Goal: Transaction & Acquisition: Download file/media

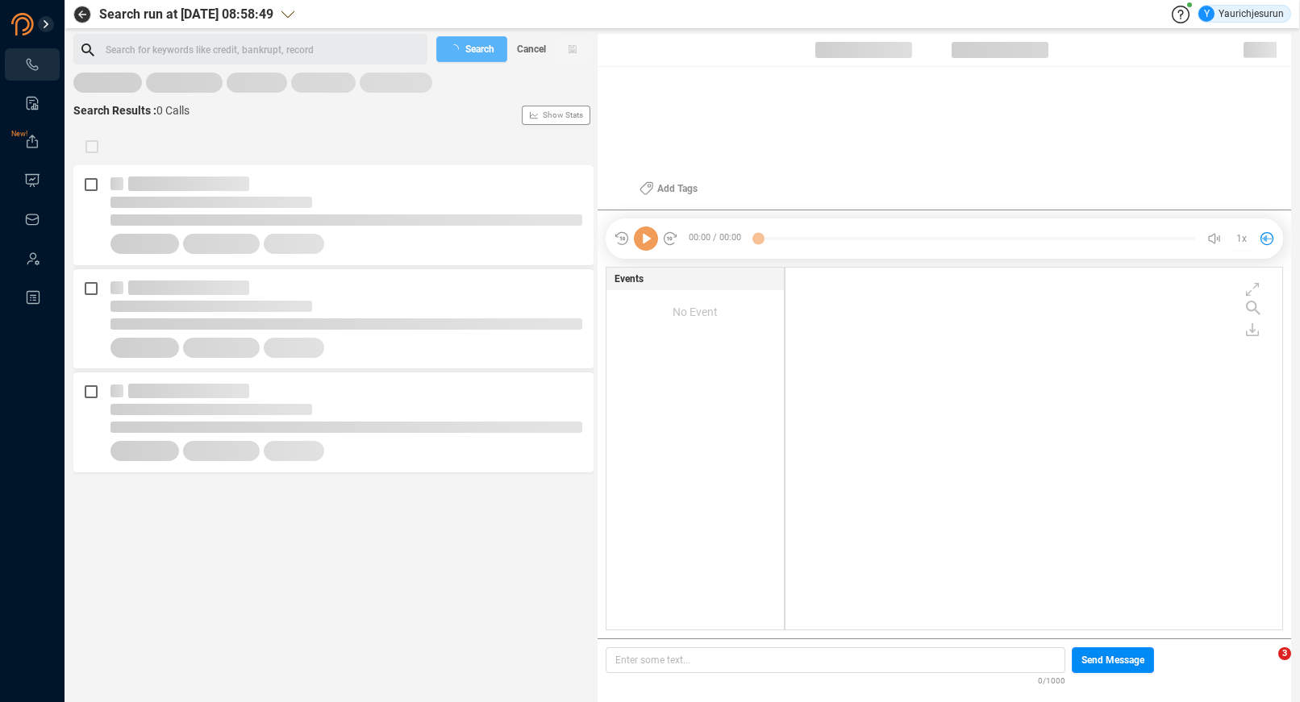
scroll to position [359, 488]
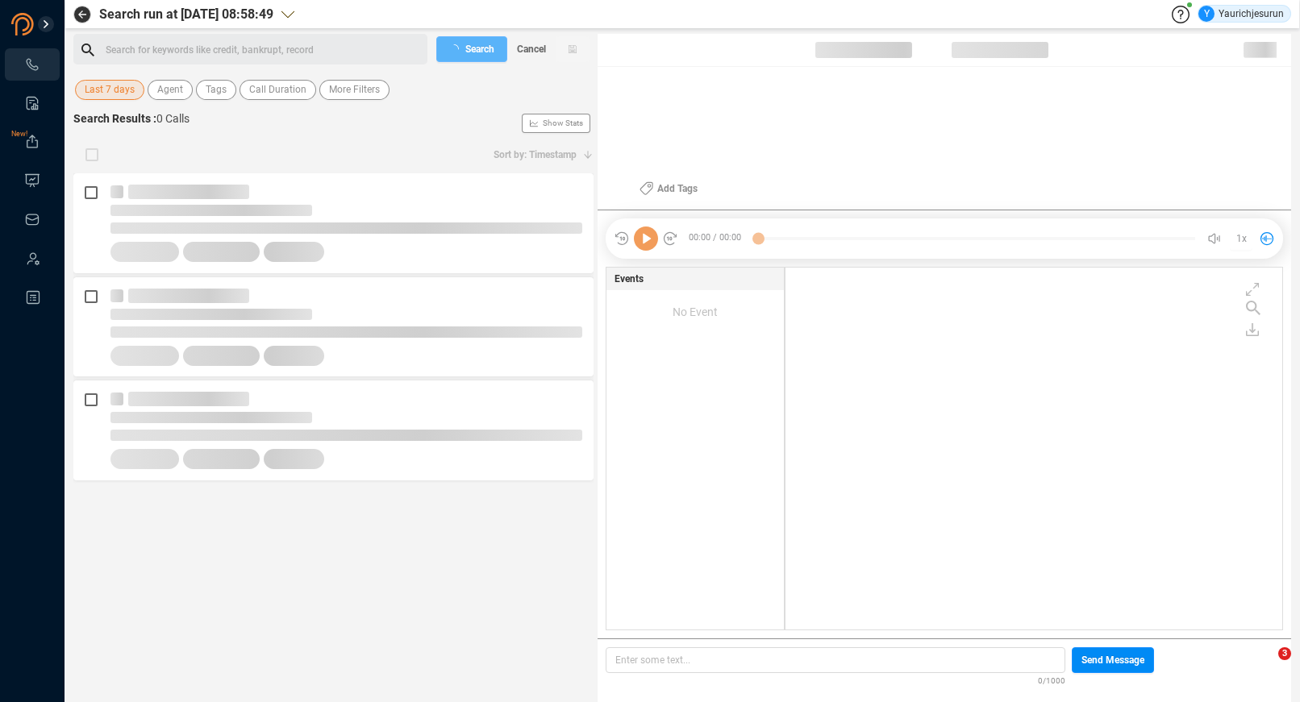
click at [118, 92] on span "Last 7 days" at bounding box center [110, 90] width 50 height 20
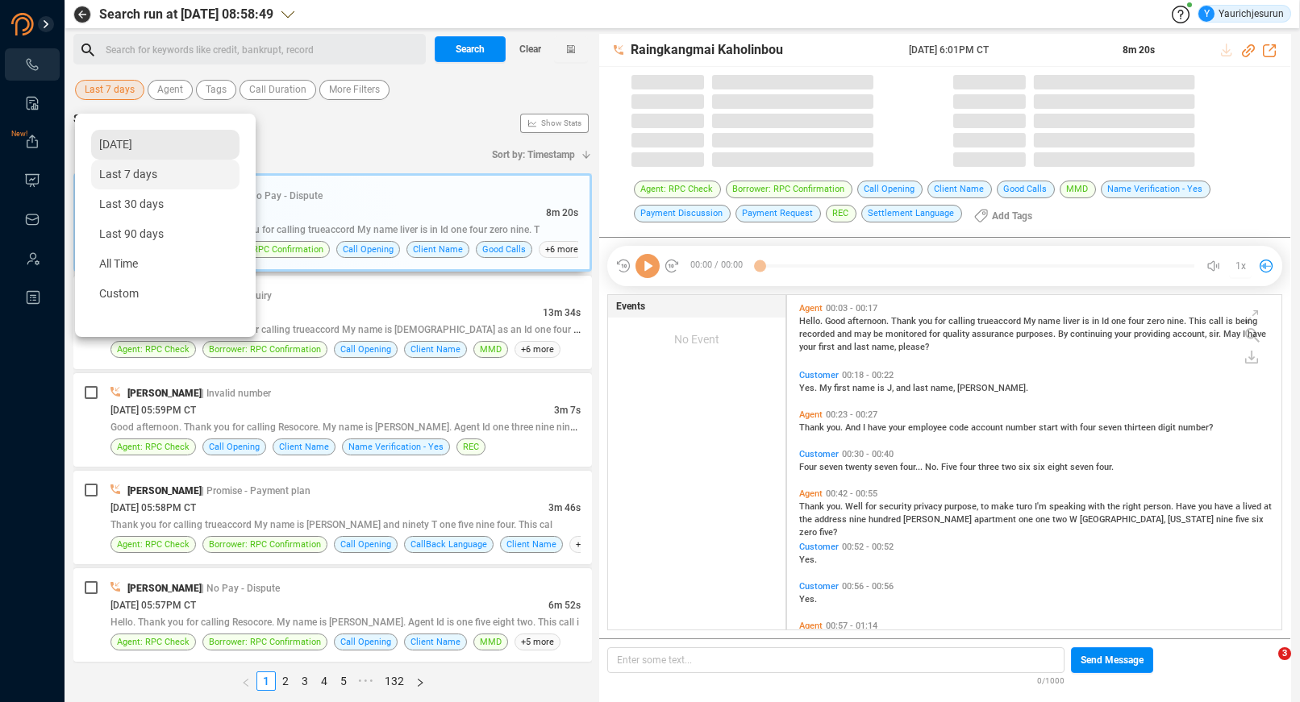
click at [120, 138] on span "[DATE]" at bounding box center [115, 144] width 33 height 13
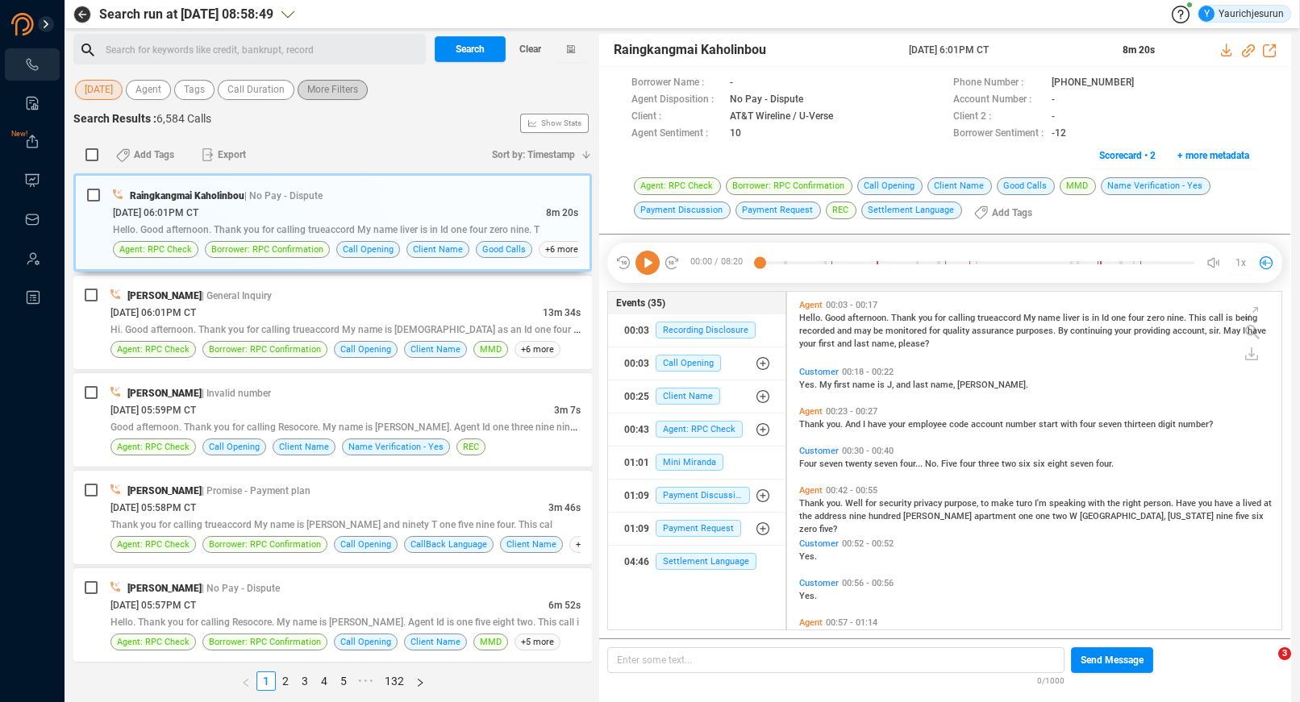
click at [348, 94] on span "More Filters" at bounding box center [332, 90] width 51 height 20
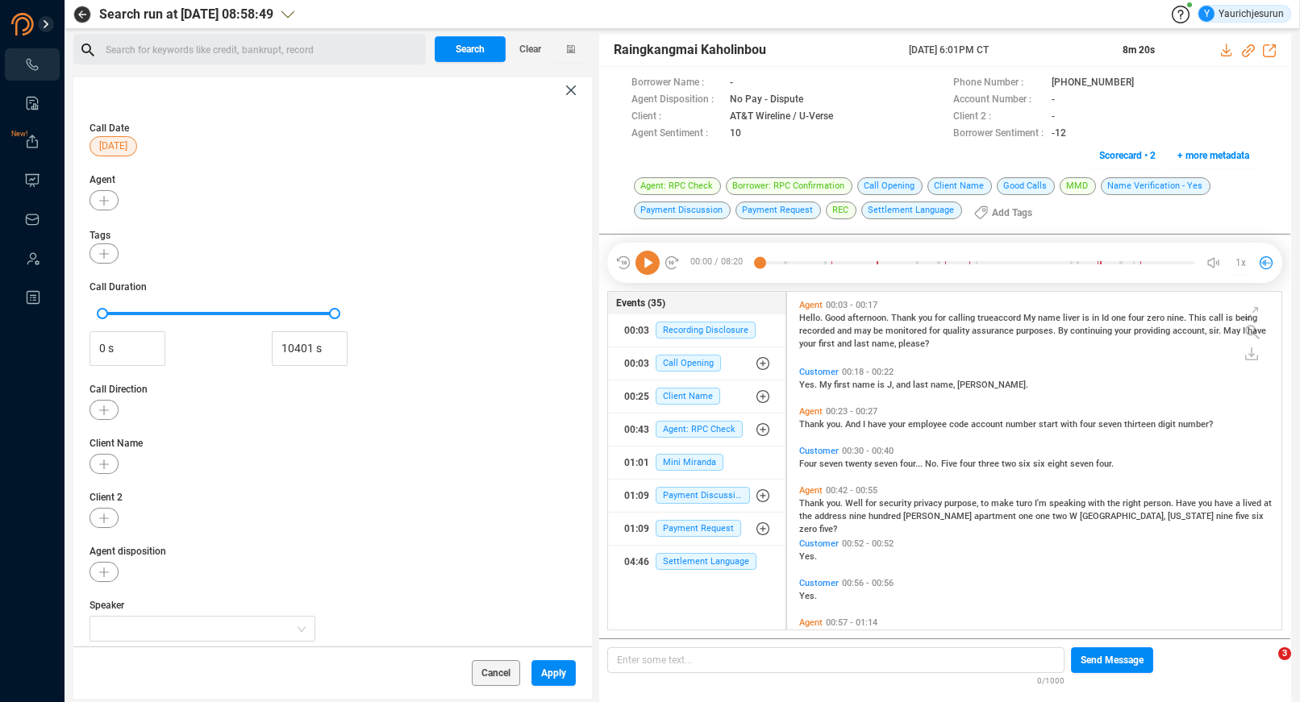
scroll to position [119, 0]
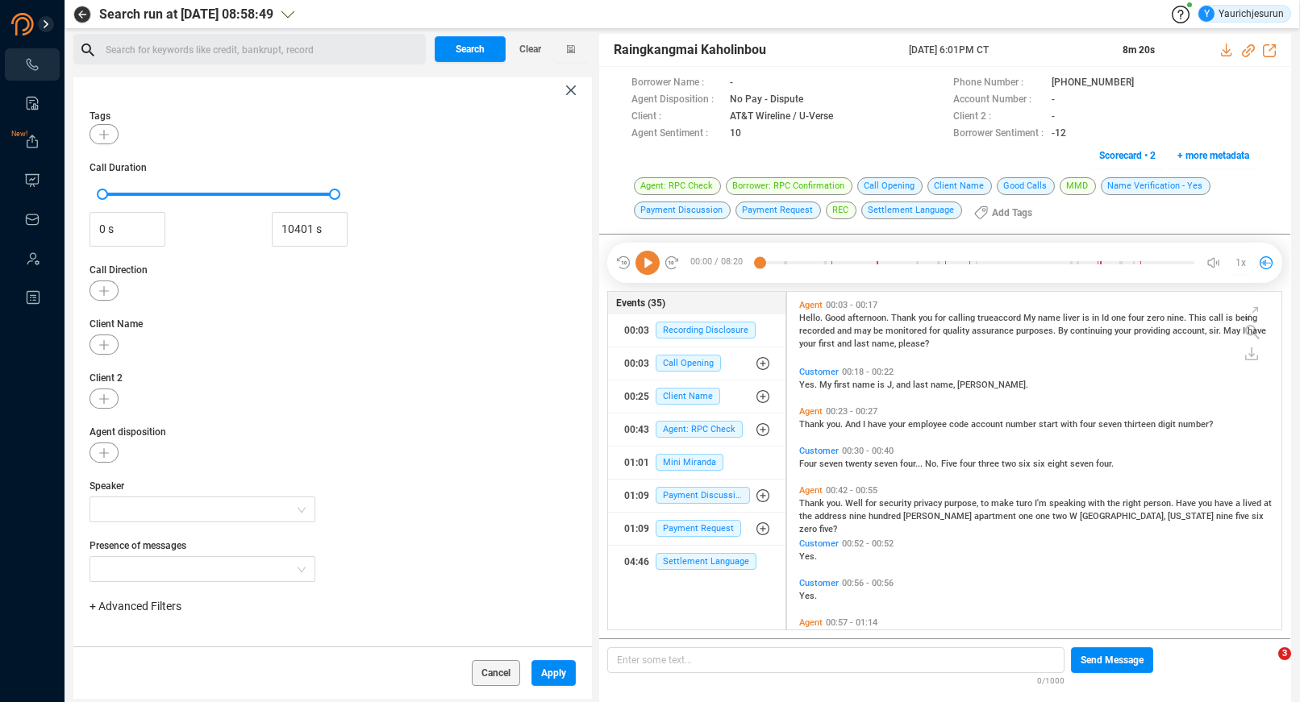
click at [135, 609] on span "+ Advanced Filters" at bounding box center [136, 606] width 92 height 13
click at [149, 541] on span "Phone Number" at bounding box center [143, 543] width 75 height 13
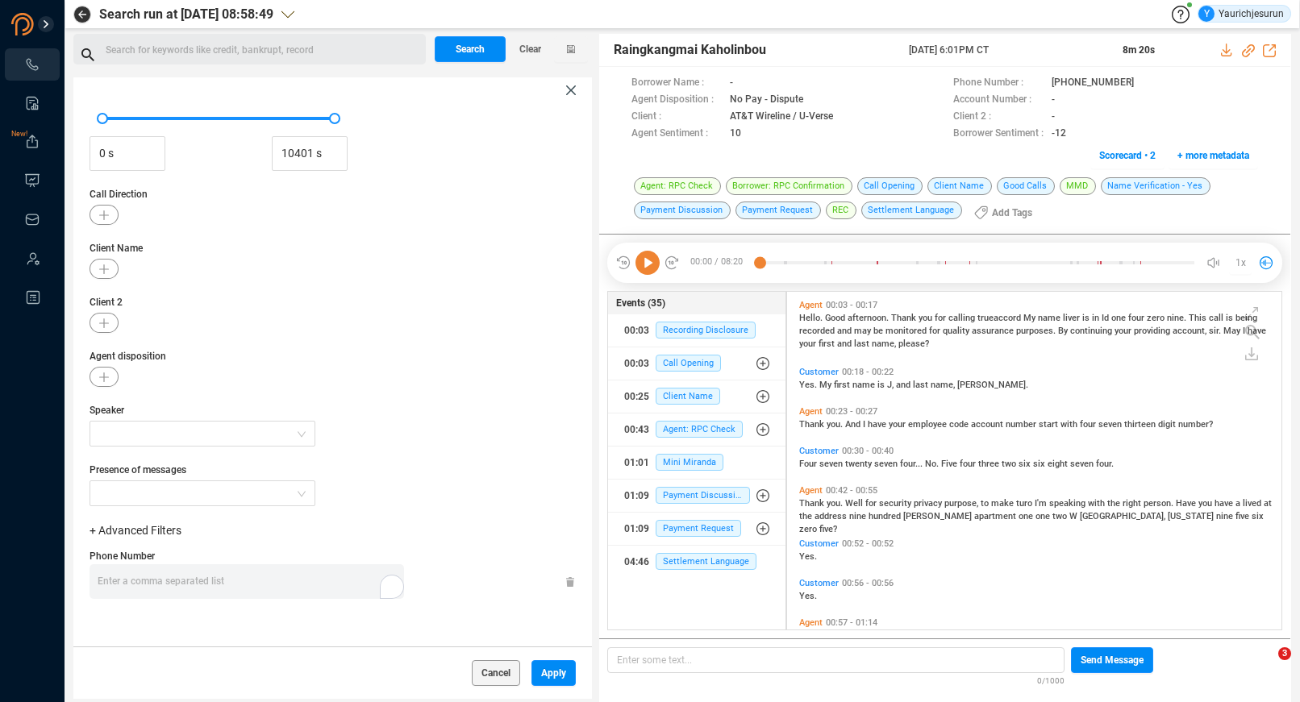
click at [365, 541] on div "+ Advanced Filters Phone Number Enter a comma separated list ﻿" at bounding box center [333, 577] width 486 height 109
click at [312, 575] on div "Enter a comma separated list ﻿" at bounding box center [251, 581] width 306 height 35
click at [541, 675] on button "Apply" at bounding box center [553, 673] width 44 height 26
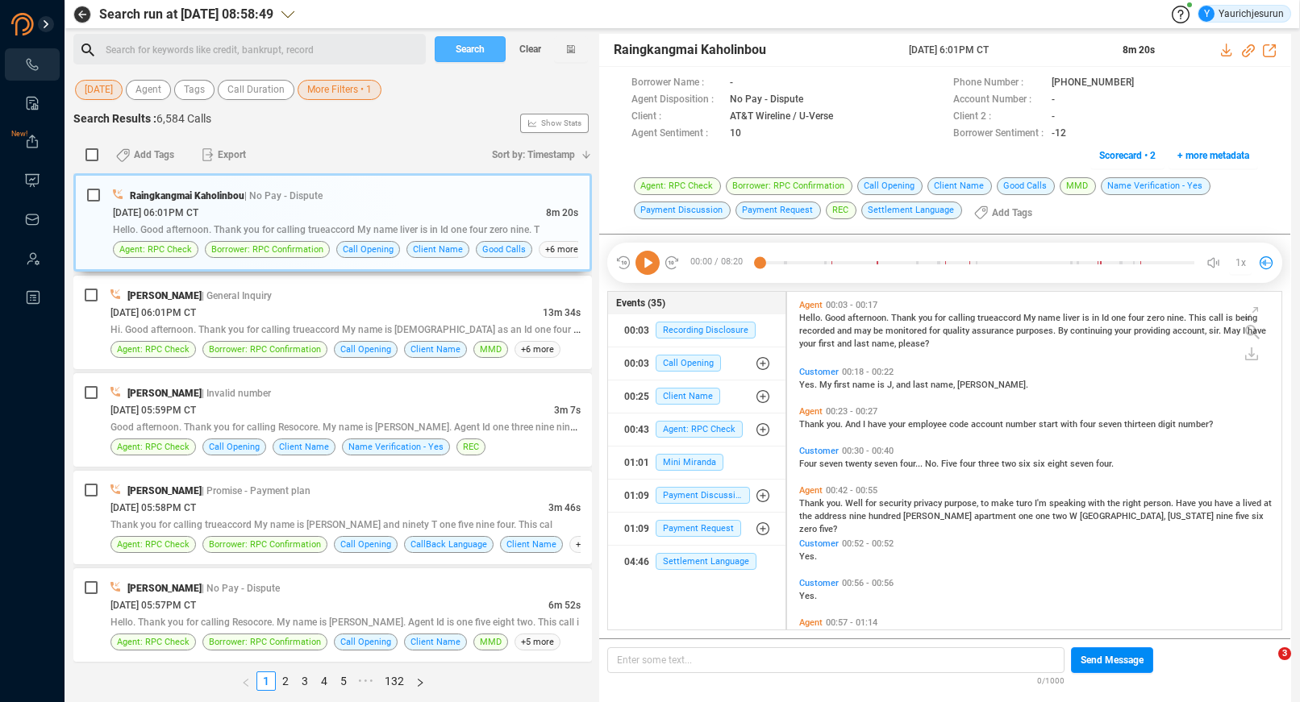
click at [488, 58] on button "Search" at bounding box center [470, 49] width 71 height 26
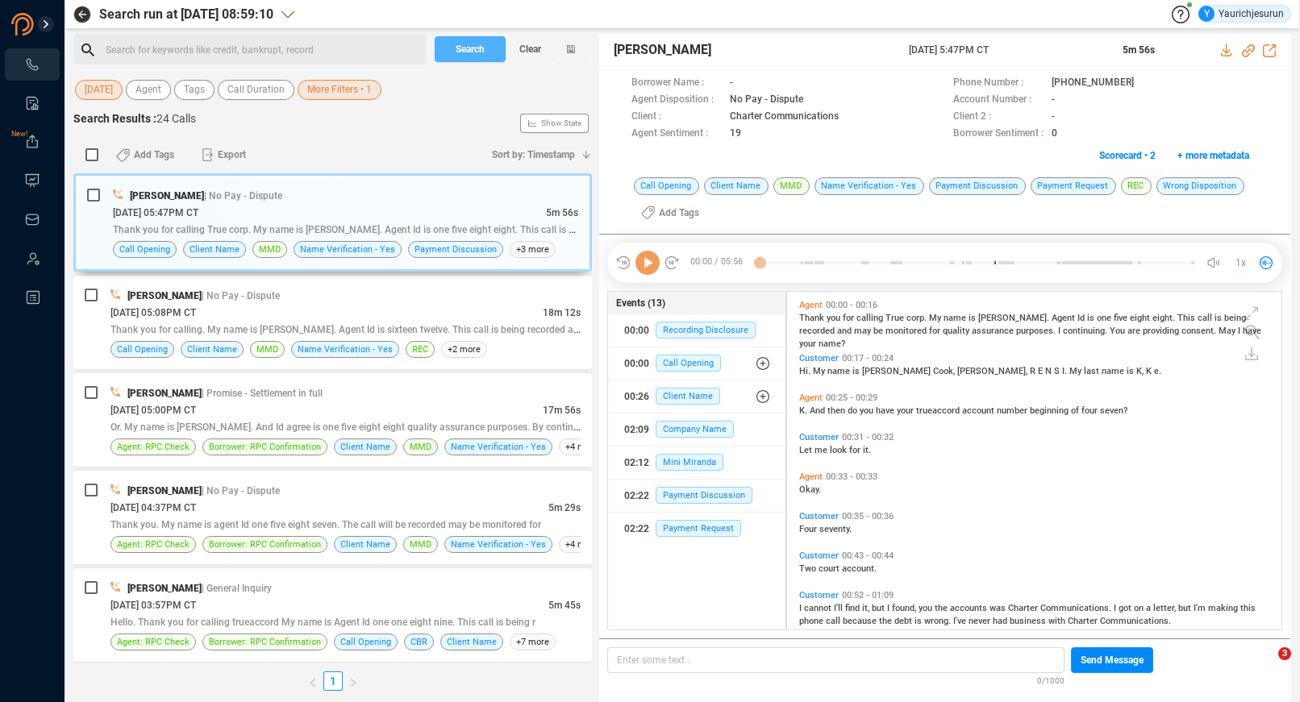
scroll to position [335, 486]
click at [86, 157] on input "checkbox" at bounding box center [91, 154] width 13 height 13
checkbox input "true"
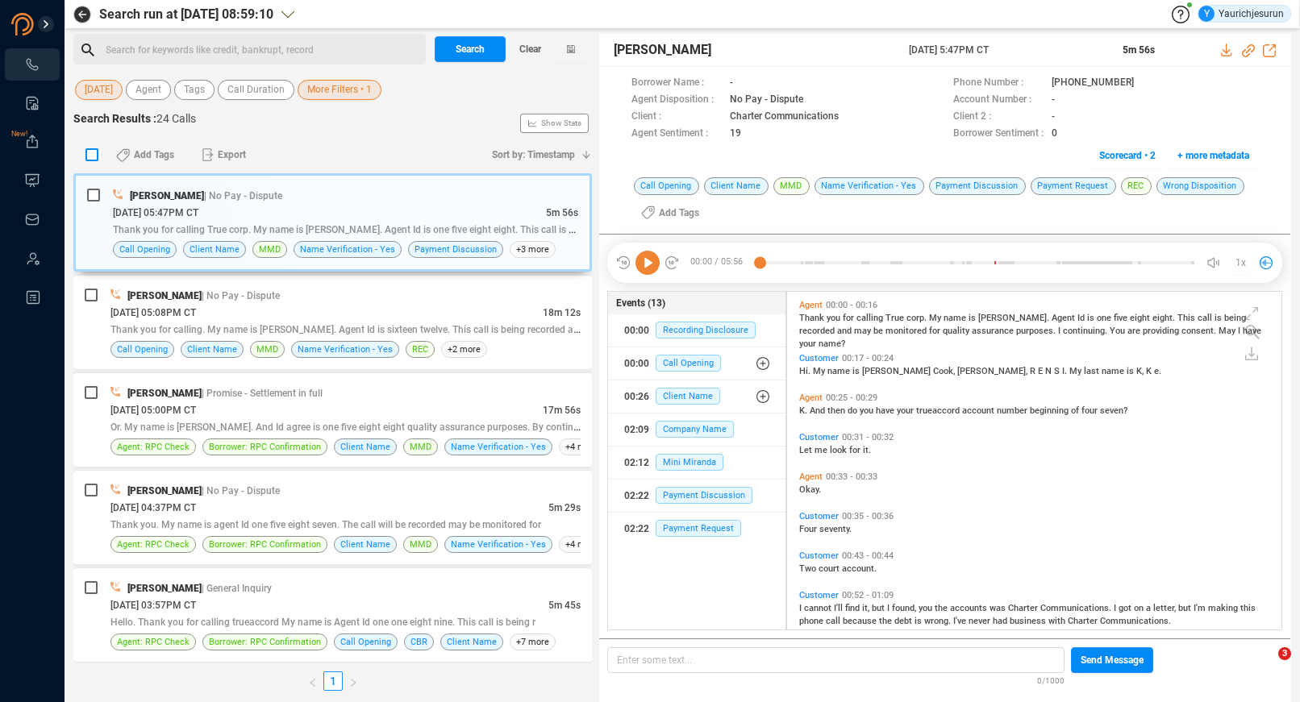
checkbox input "true"
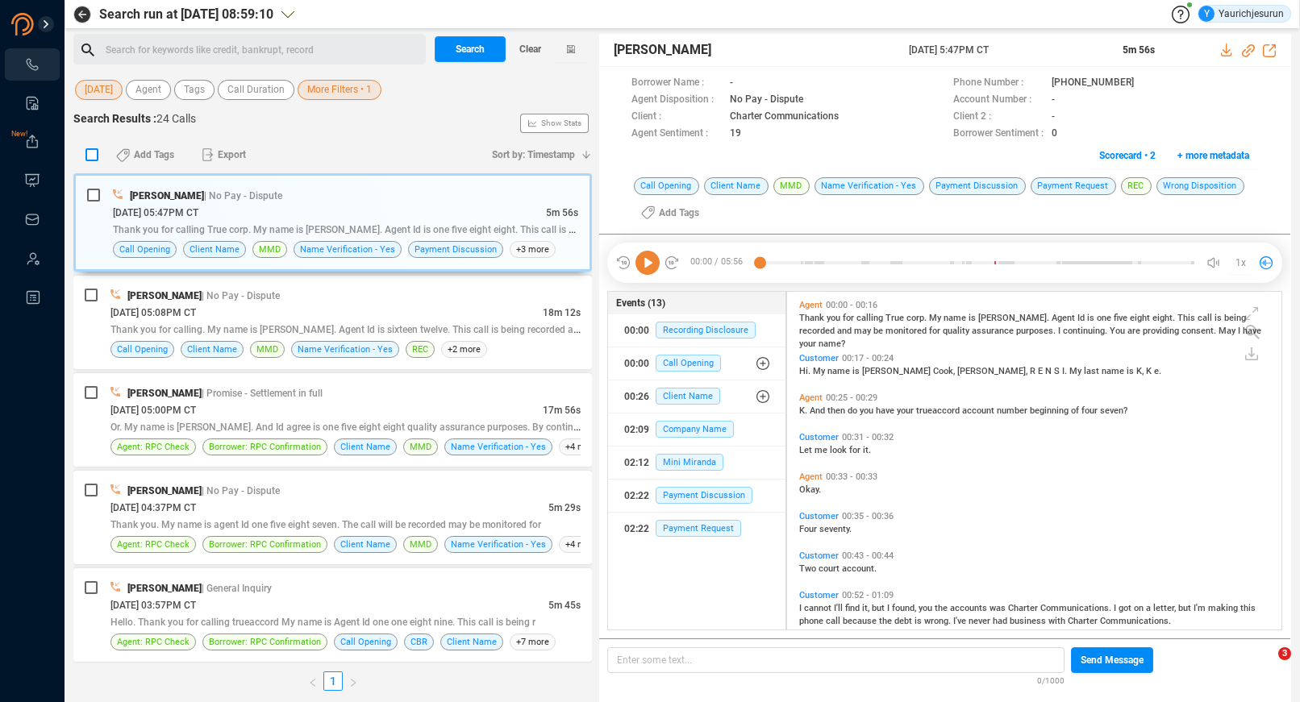
checkbox input "true"
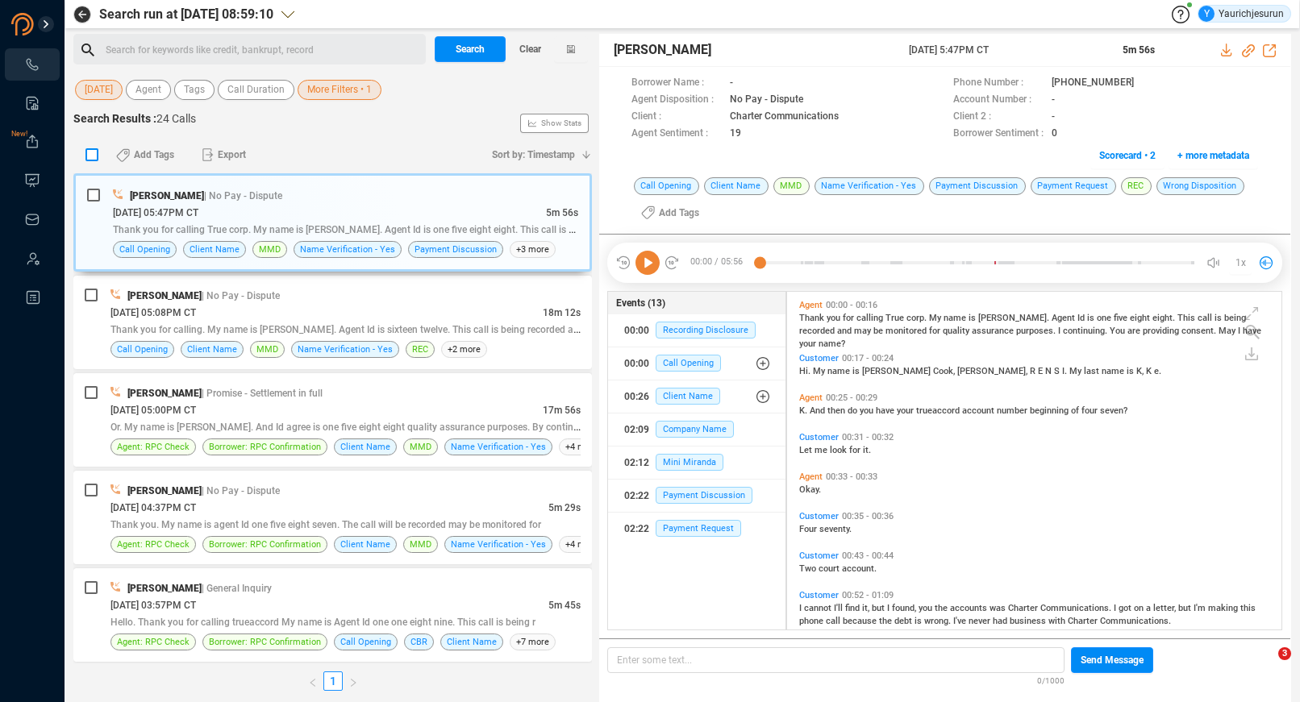
checkbox input "true"
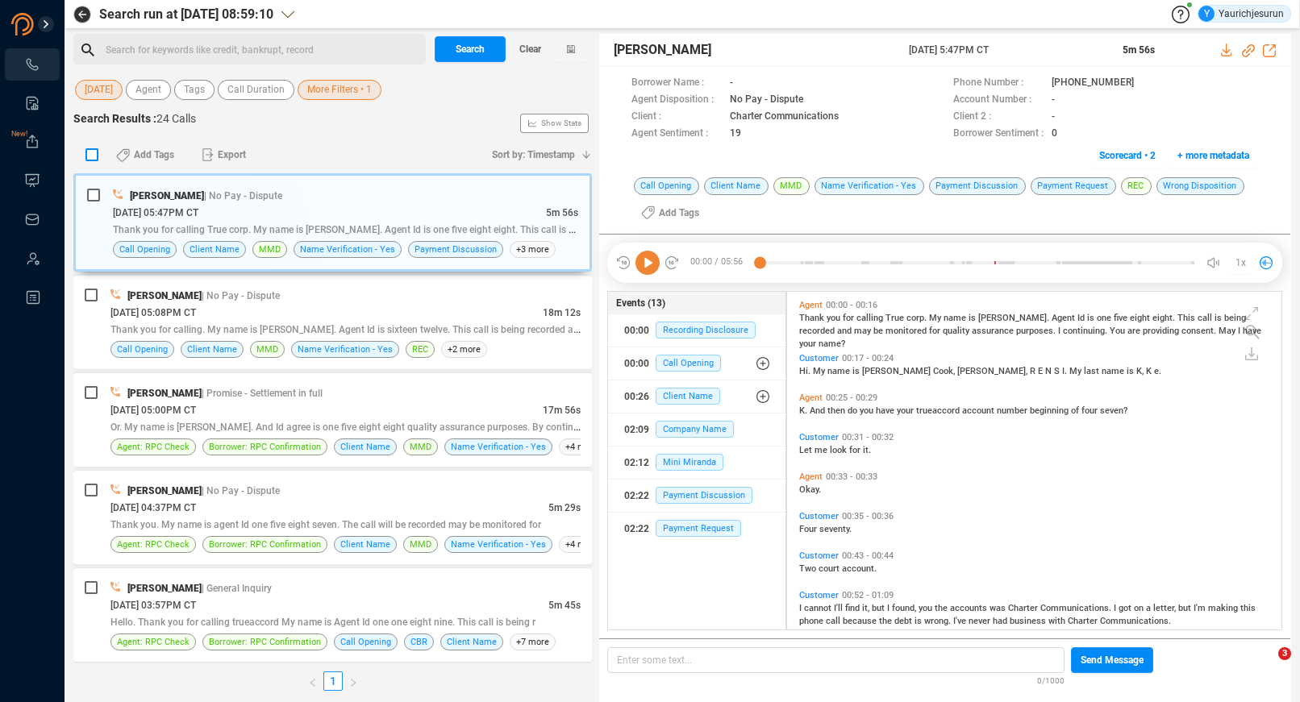
checkbox input "true"
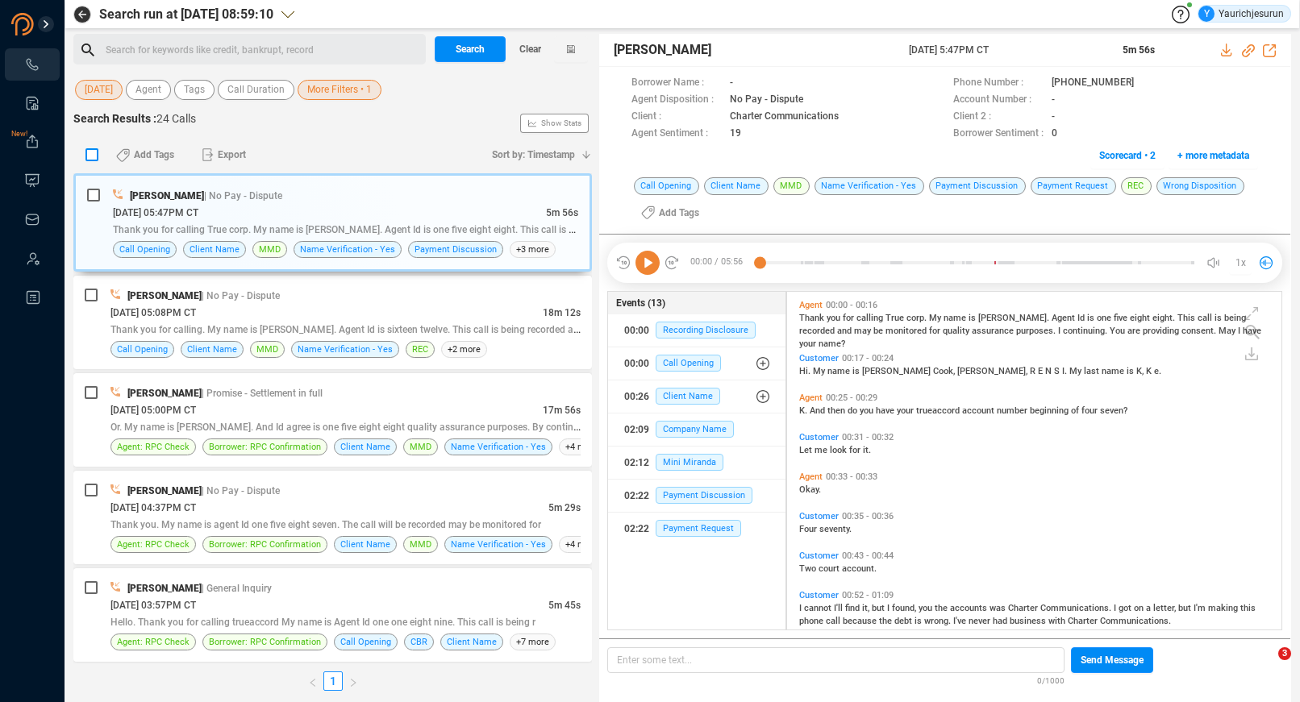
checkbox input "true"
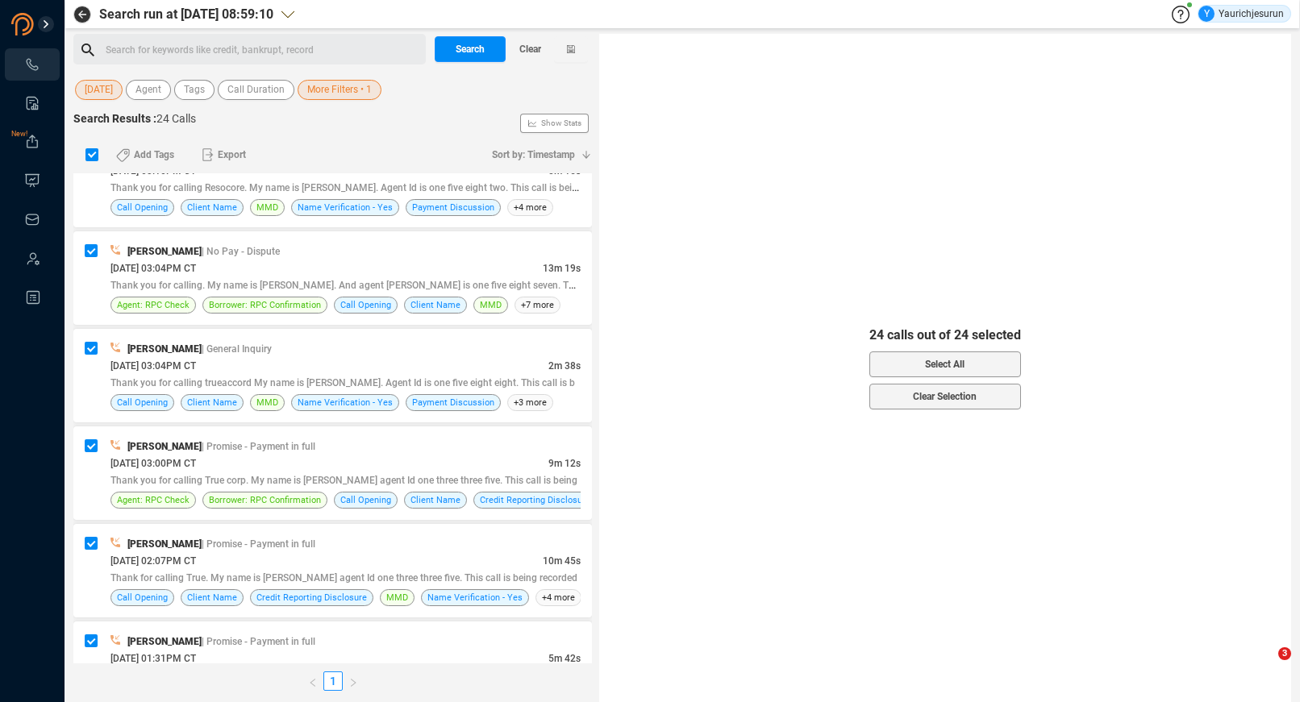
scroll to position [0, 0]
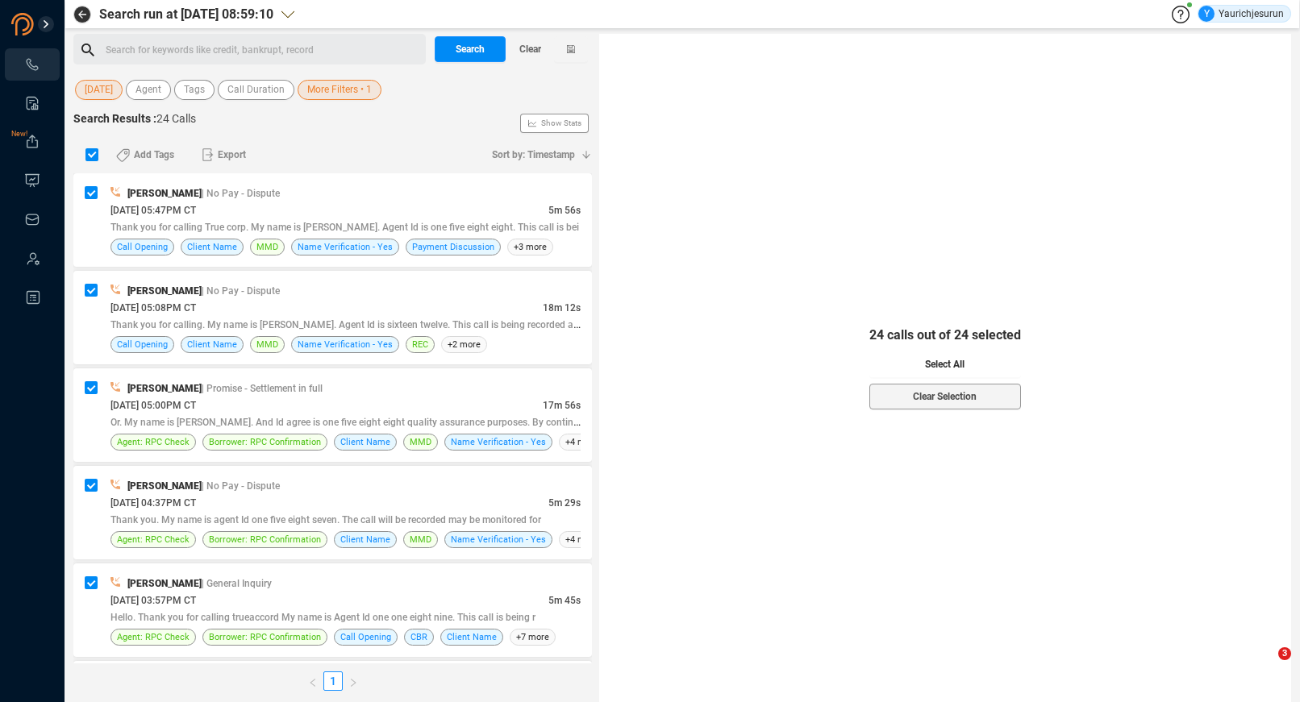
click at [953, 367] on span "Select All" at bounding box center [945, 365] width 40 height 26
click at [246, 156] on span "Export" at bounding box center [232, 155] width 28 height 26
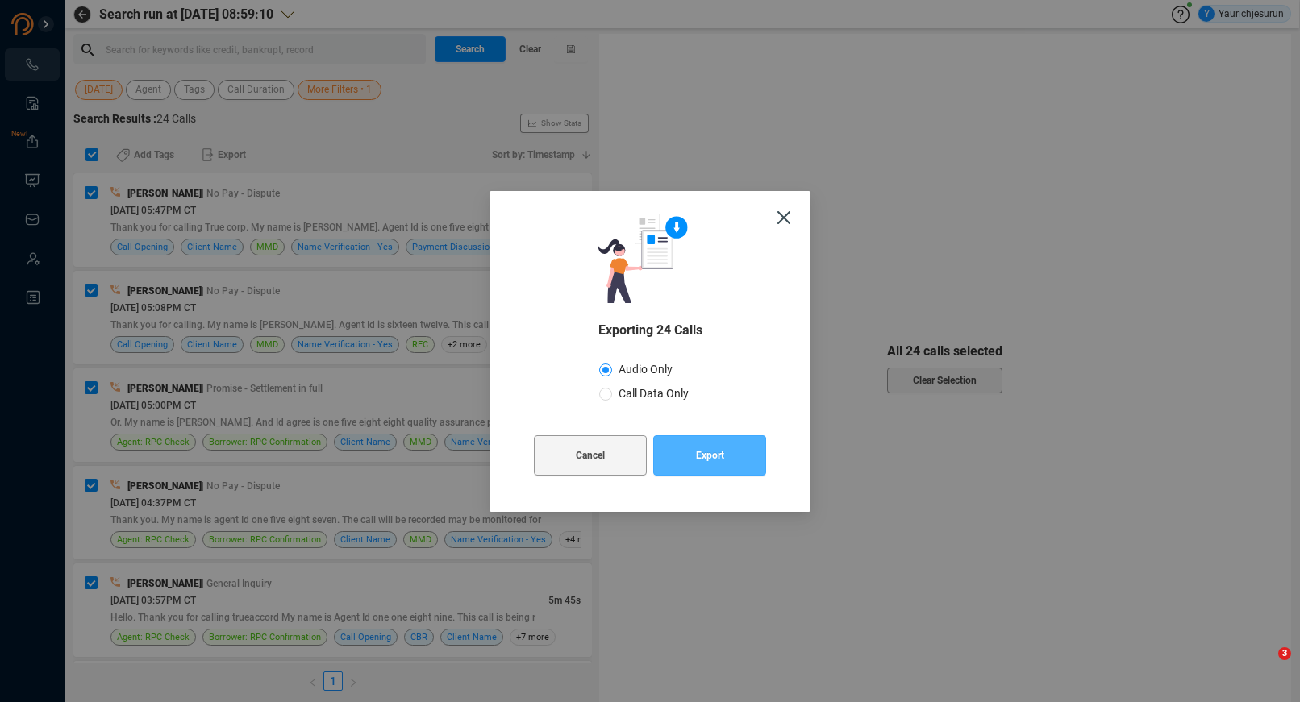
click at [703, 457] on span "Export" at bounding box center [710, 455] width 28 height 40
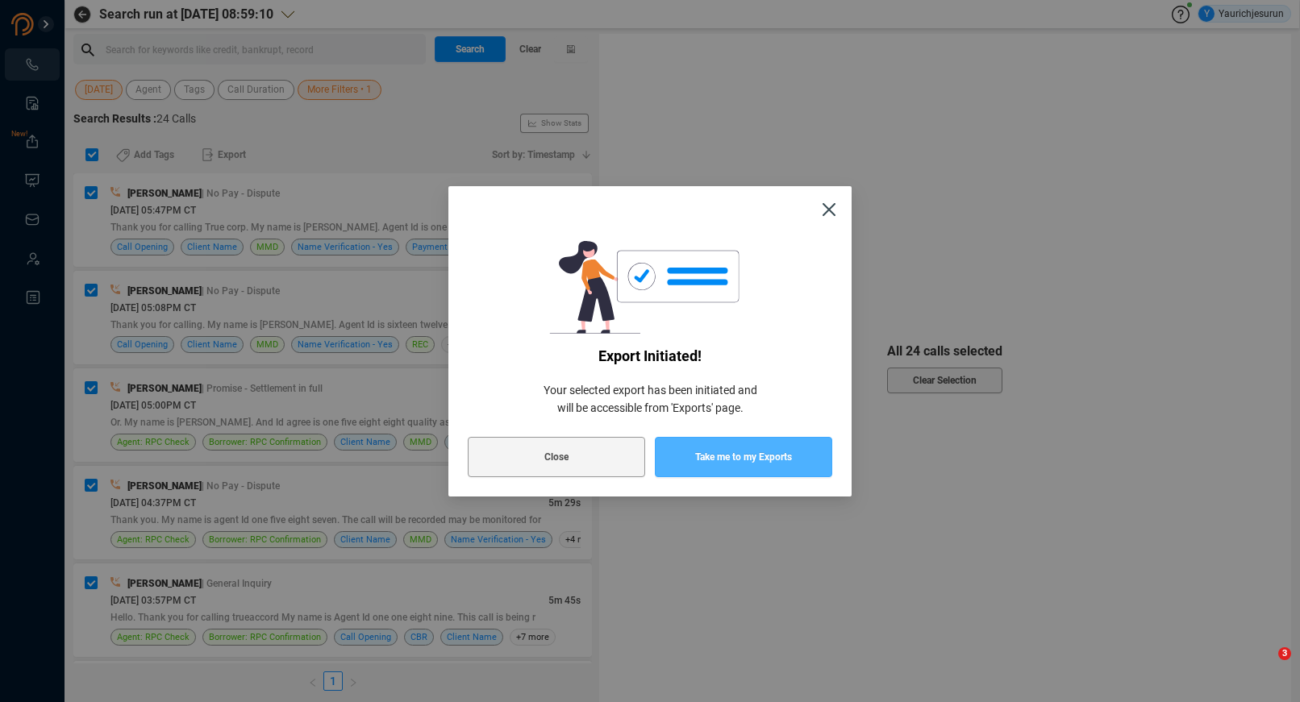
click at [703, 457] on span "Take me to my Exports" at bounding box center [743, 457] width 97 height 40
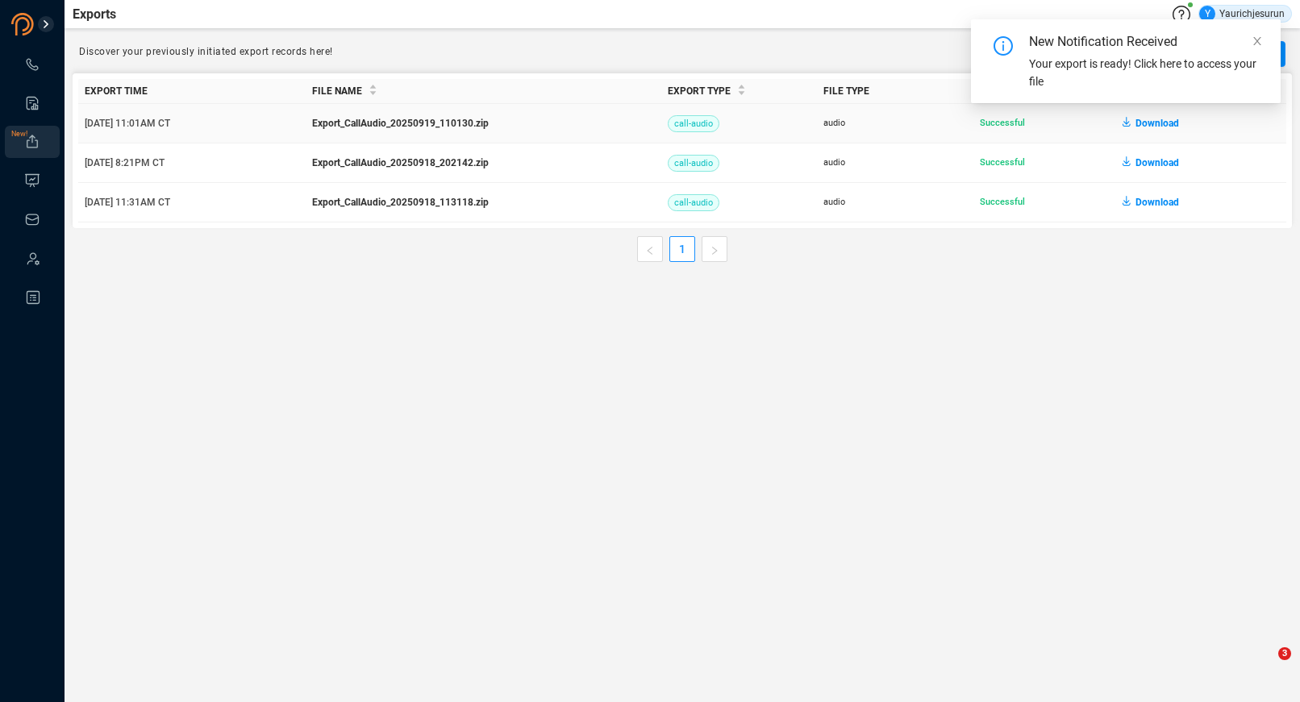
click at [1151, 125] on span "Download" at bounding box center [1157, 123] width 44 height 26
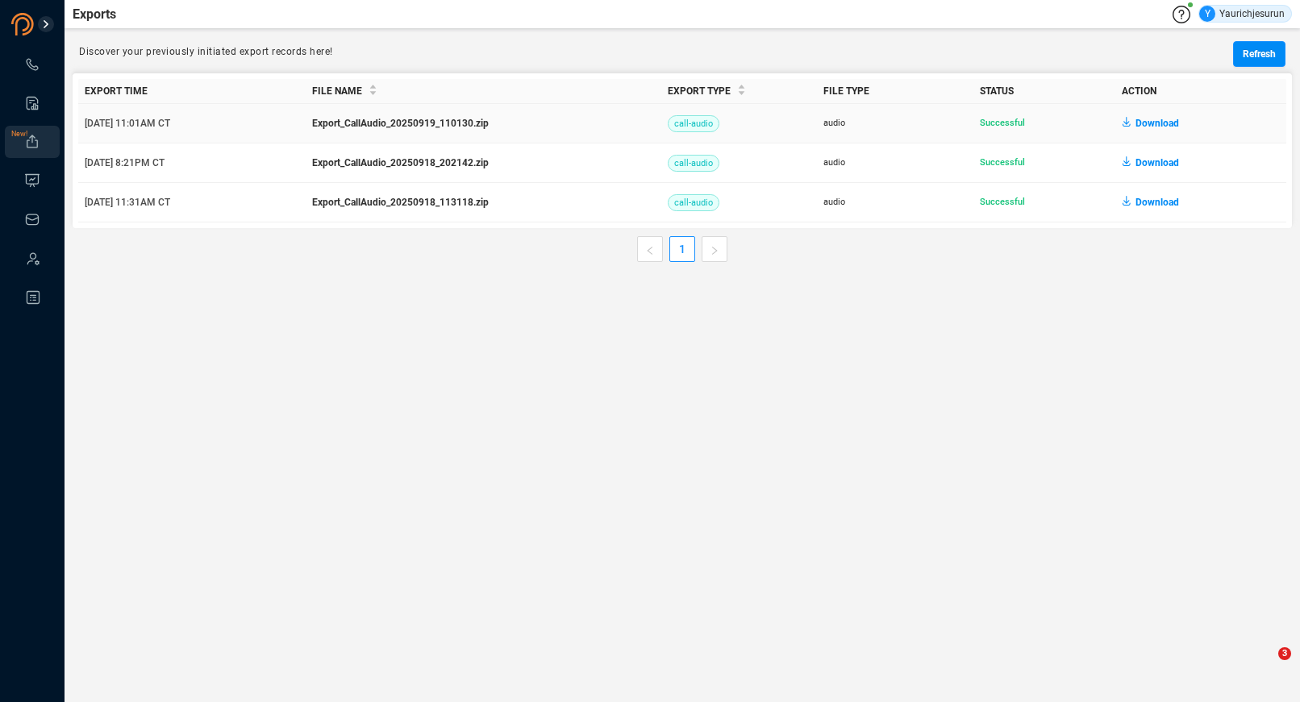
click at [674, 321] on main "Exports Y Yaurichjesurun Discover your previously initiated export records here…" at bounding box center [682, 351] width 1235 height 702
